Goal: Information Seeking & Learning: Learn about a topic

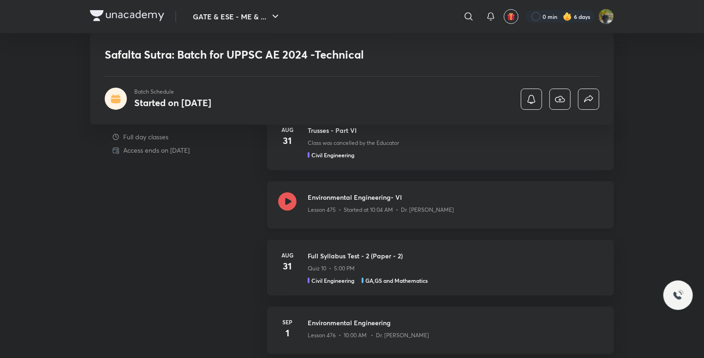
scroll to position [415, 0]
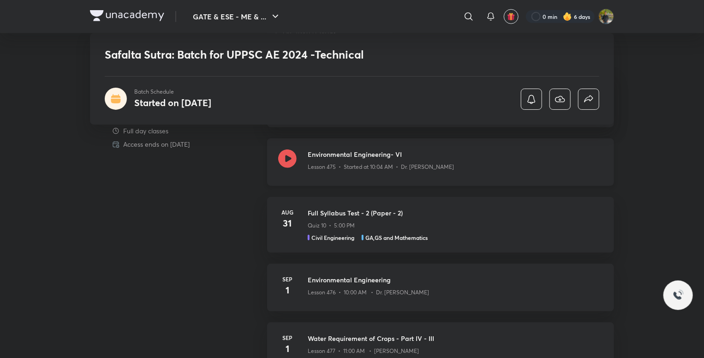
click at [493, 168] on div "Lesson 475 • Started at 10:04 AM • Dr. [PERSON_NAME]" at bounding box center [455, 165] width 295 height 12
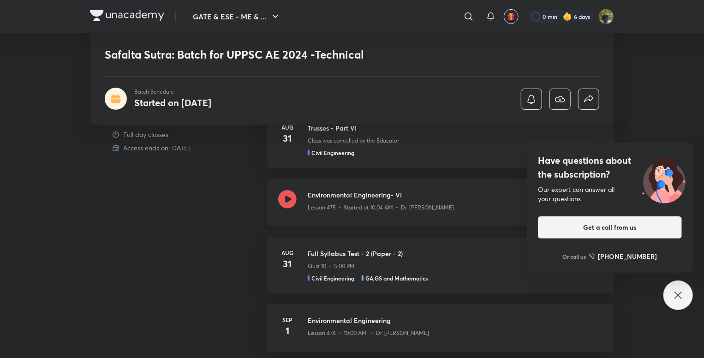
scroll to position [369, 0]
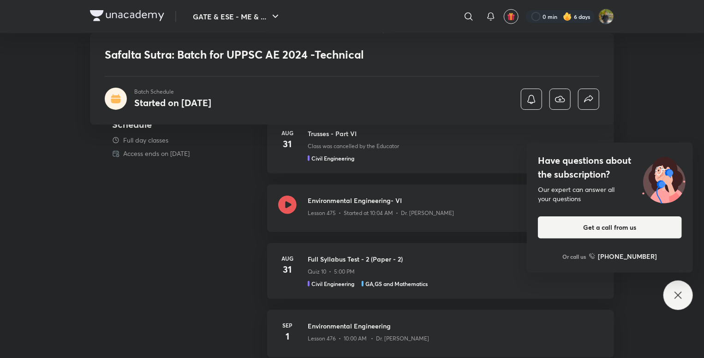
click at [673, 290] on icon at bounding box center [678, 295] width 11 height 11
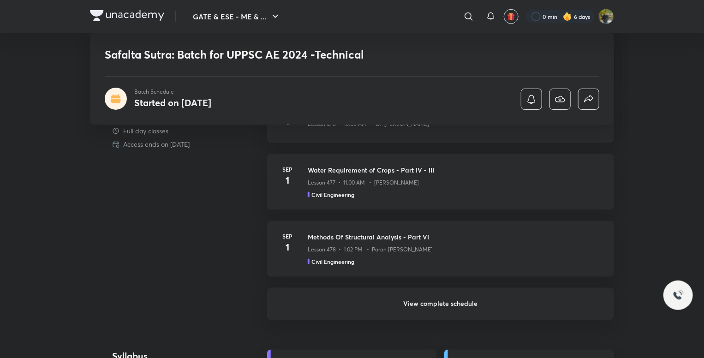
scroll to position [600, 0]
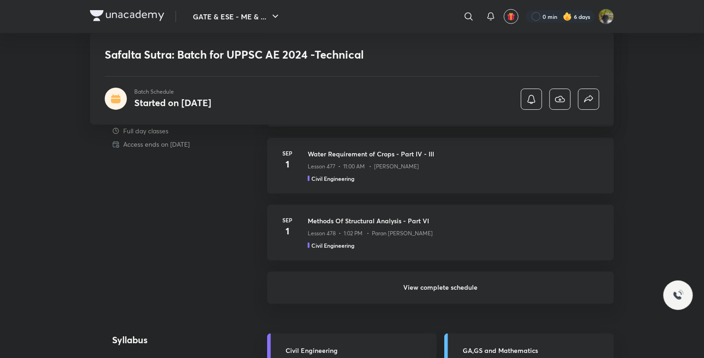
click at [447, 285] on h6 "View complete schedule" at bounding box center [440, 288] width 347 height 32
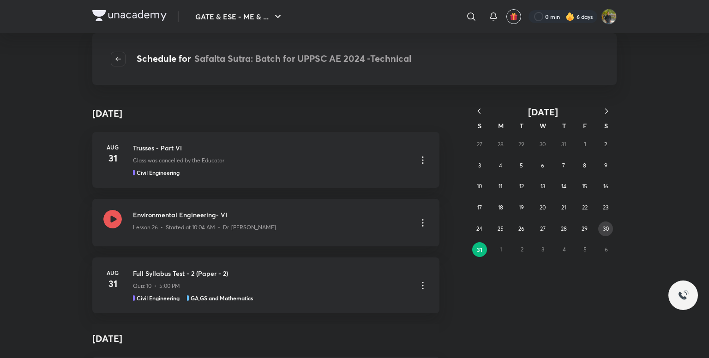
click at [608, 229] on abbr "30" at bounding box center [606, 228] width 6 height 7
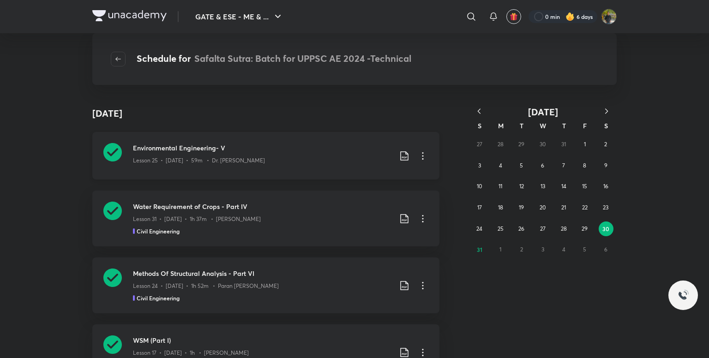
click at [401, 153] on icon at bounding box center [404, 155] width 11 height 11
click at [342, 202] on p "With annotation" at bounding box center [331, 206] width 48 height 10
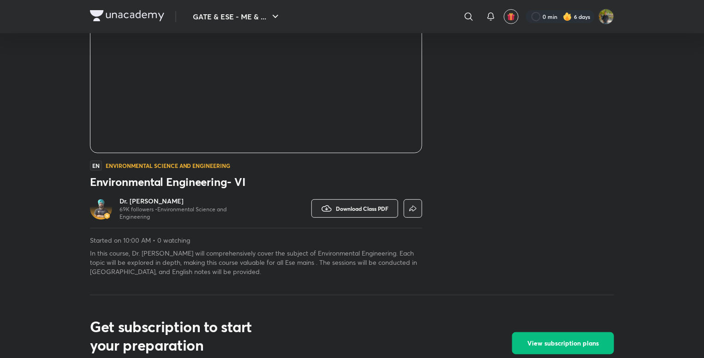
scroll to position [155, 0]
